Goal: Find specific page/section: Find specific page/section

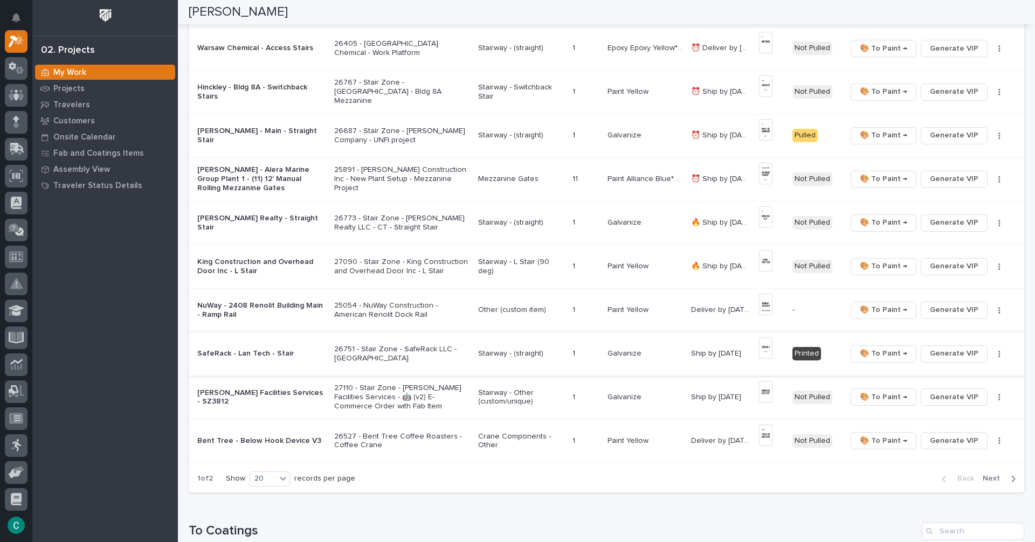
scroll to position [593, 0]
click at [496, 265] on p "Stairway - L Stair (90 deg)" at bounding box center [521, 266] width 86 height 18
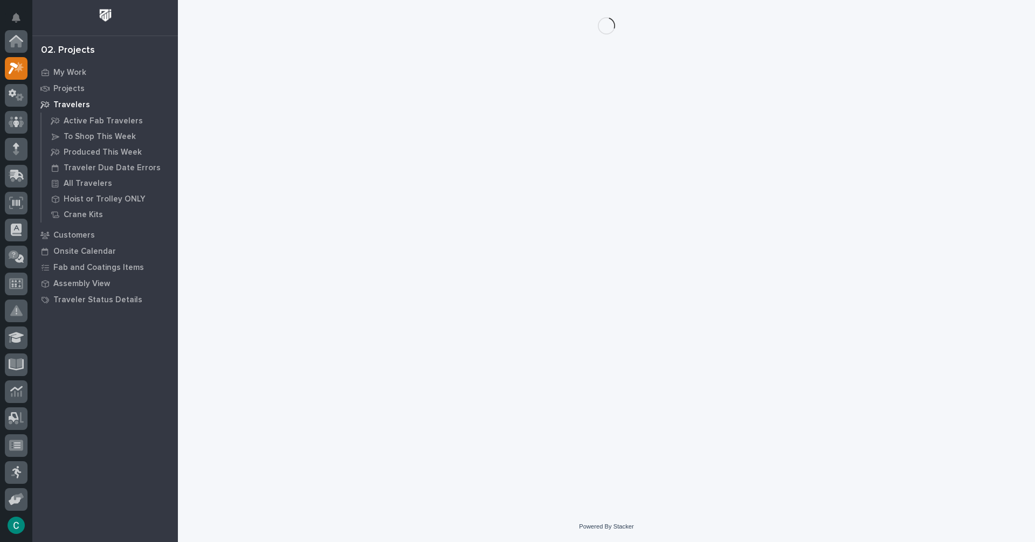
scroll to position [27, 0]
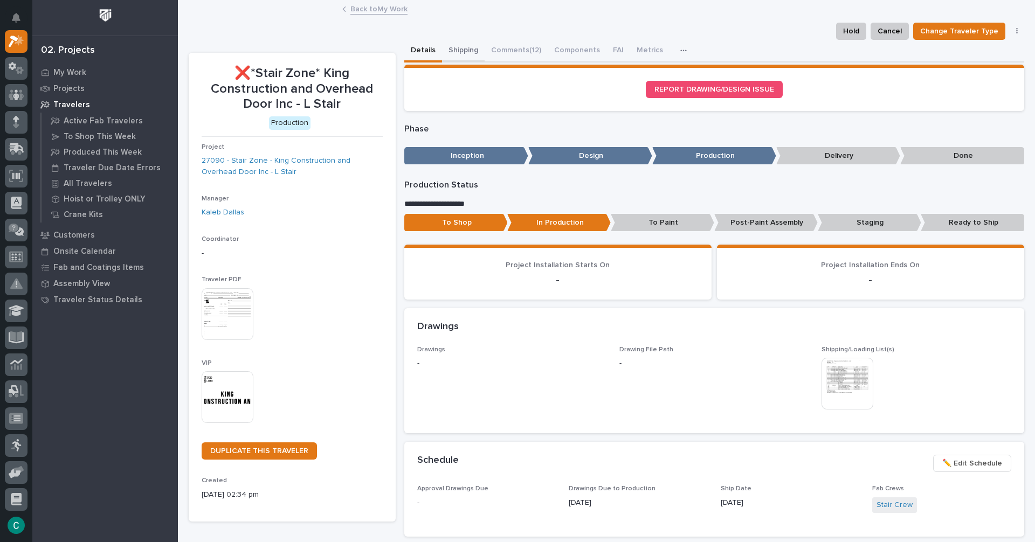
click at [468, 46] on button "Shipping" at bounding box center [463, 51] width 43 height 23
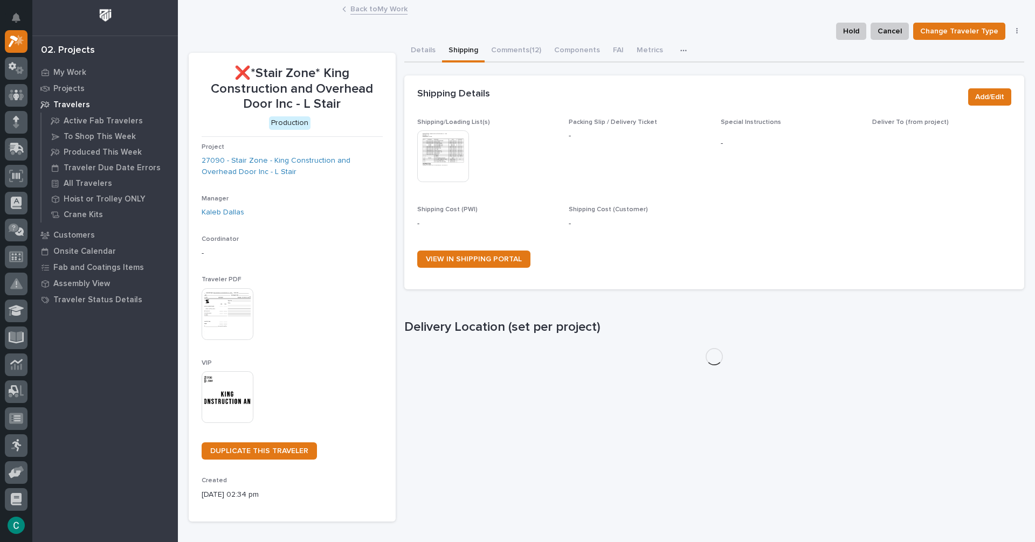
click at [451, 163] on img at bounding box center [443, 156] width 52 height 52
